Goal: Navigation & Orientation: Go to known website

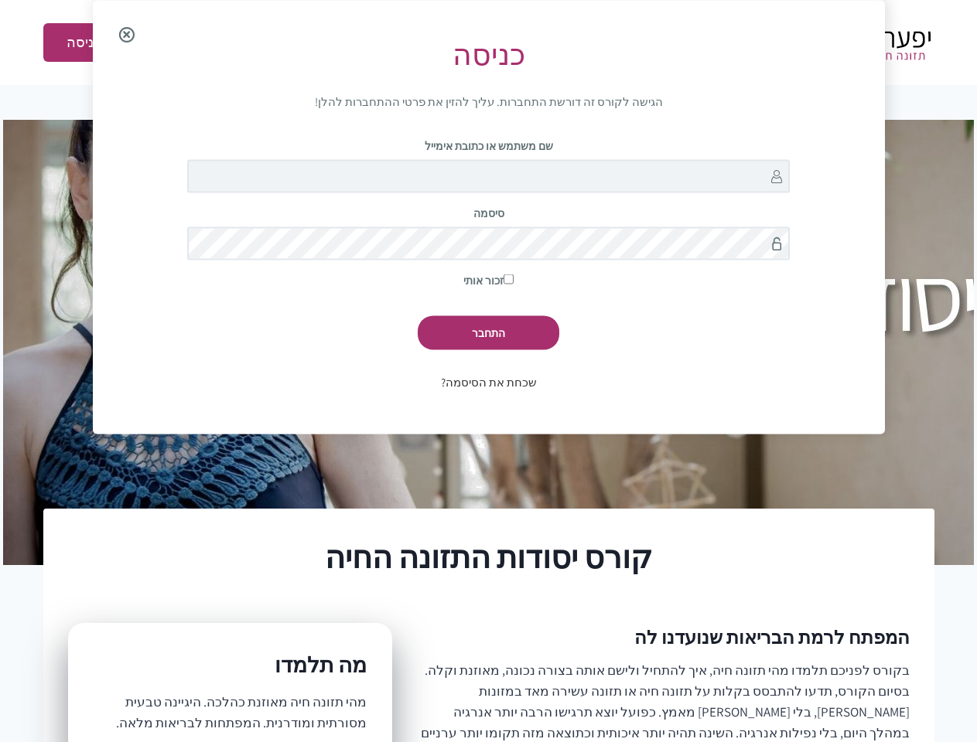
scroll to position [27, 0]
